Goal: Task Accomplishment & Management: Complete application form

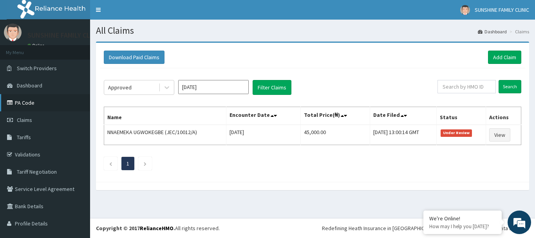
click at [25, 105] on link "PA Code" at bounding box center [45, 102] width 90 height 17
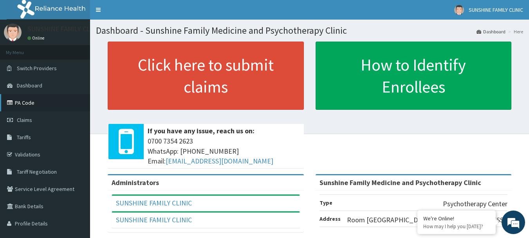
click at [42, 106] on link "PA Code" at bounding box center [45, 102] width 90 height 17
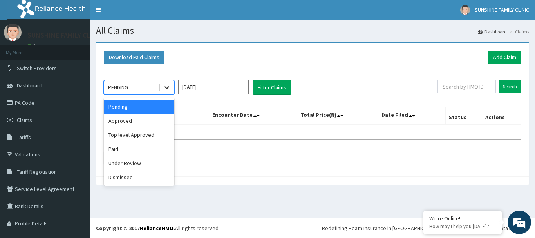
click at [164, 89] on icon at bounding box center [167, 87] width 8 height 8
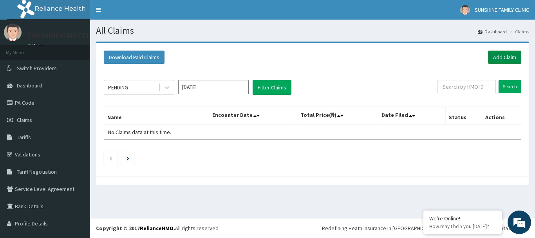
click at [495, 63] on link "Add Claim" at bounding box center [504, 57] width 33 height 13
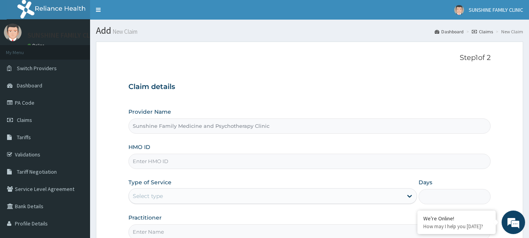
drag, startPoint x: 0, startPoint y: 0, endPoint x: 285, endPoint y: 159, distance: 326.1
click at [285, 159] on input "HMO ID" at bounding box center [310, 161] width 363 height 15
type input "JEC/10024/A"
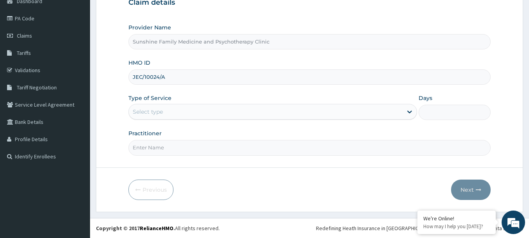
click at [180, 112] on div "Select type" at bounding box center [266, 111] width 274 height 13
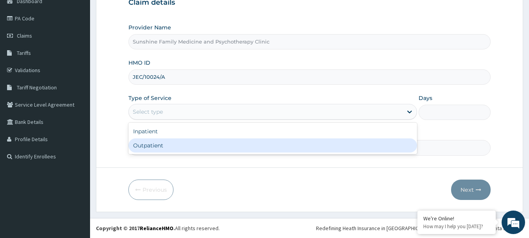
click at [154, 148] on div "Outpatient" at bounding box center [273, 145] width 289 height 14
type input "1"
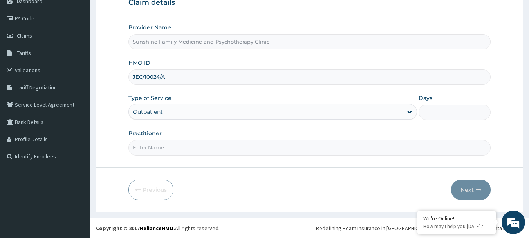
click at [166, 150] on input "Practitioner" at bounding box center [310, 147] width 363 height 15
type input "DR CHIKA ANIRETO"
click at [470, 193] on button "Next" at bounding box center [471, 189] width 40 height 20
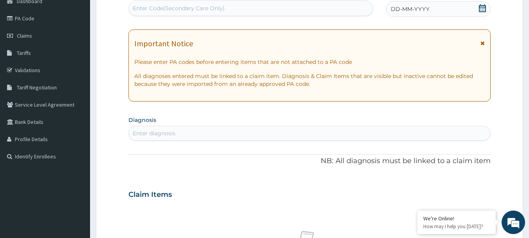
scroll to position [0, 0]
click at [285, 13] on div "Enter Code(Secondary Care Only)" at bounding box center [251, 8] width 245 height 13
paste input "PA/6753BF"
type input "PA/6753BF"
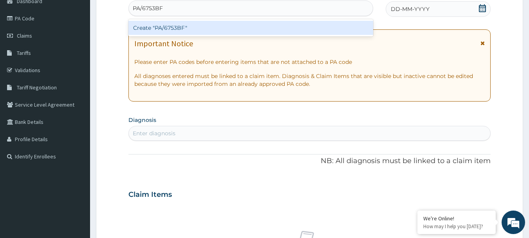
click at [245, 26] on div "Create "PA/6753BF"" at bounding box center [251, 28] width 245 height 14
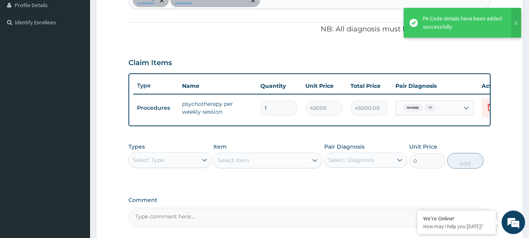
scroll to position [296, 0]
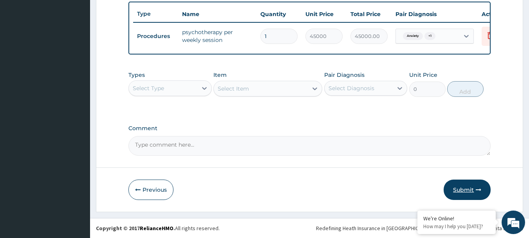
click at [462, 191] on button "Submit" at bounding box center [467, 189] width 47 height 20
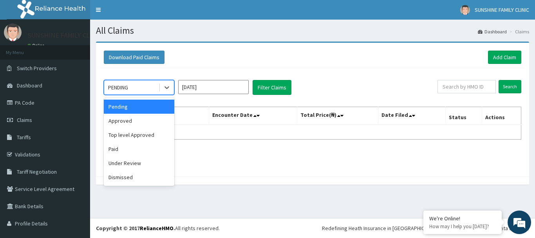
click at [154, 92] on div "PENDING" at bounding box center [131, 87] width 54 height 13
click at [127, 167] on div "Under Review" at bounding box center [139, 163] width 71 height 14
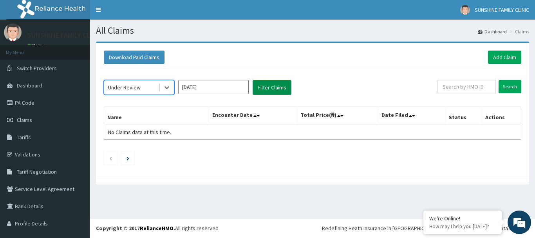
click at [275, 88] on button "Filter Claims" at bounding box center [272, 87] width 39 height 15
